Goal: Task Accomplishment & Management: Use online tool/utility

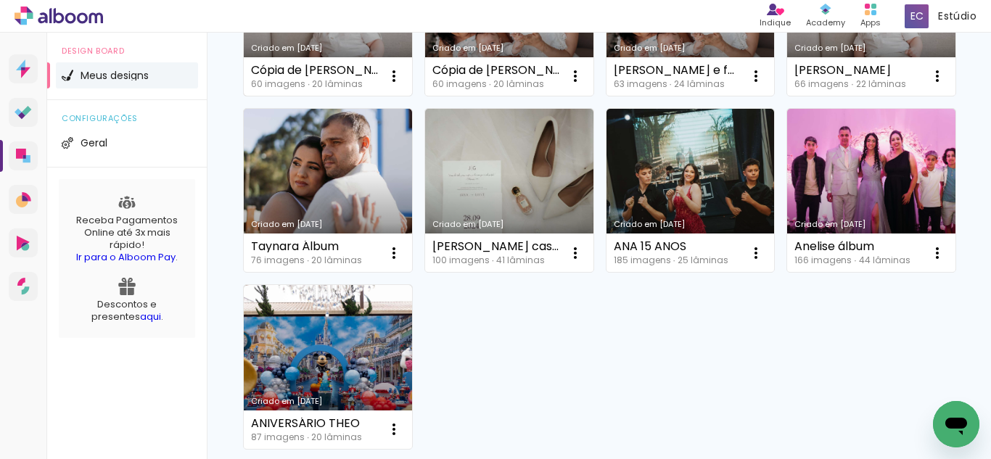
scroll to position [321, 0]
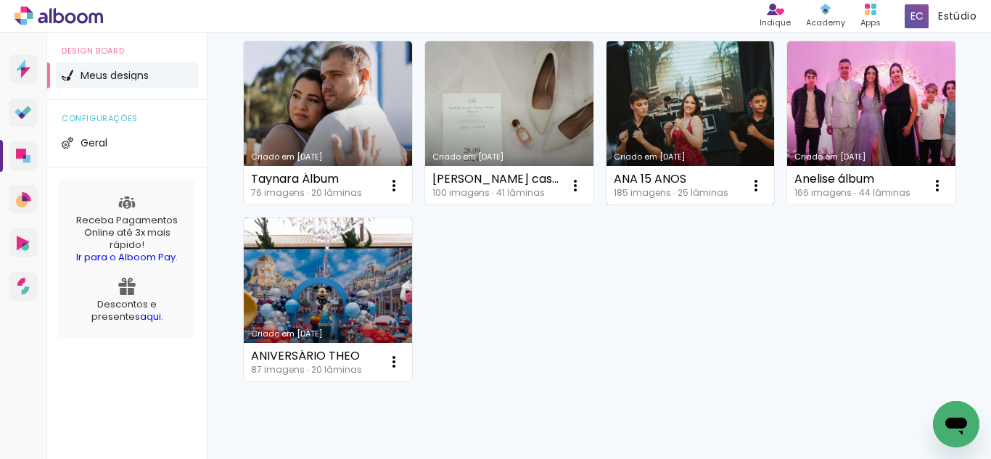
click at [606, 205] on link "Criado em [DATE]" at bounding box center [690, 123] width 168 height 164
